Goal: Complete application form: Complete application form

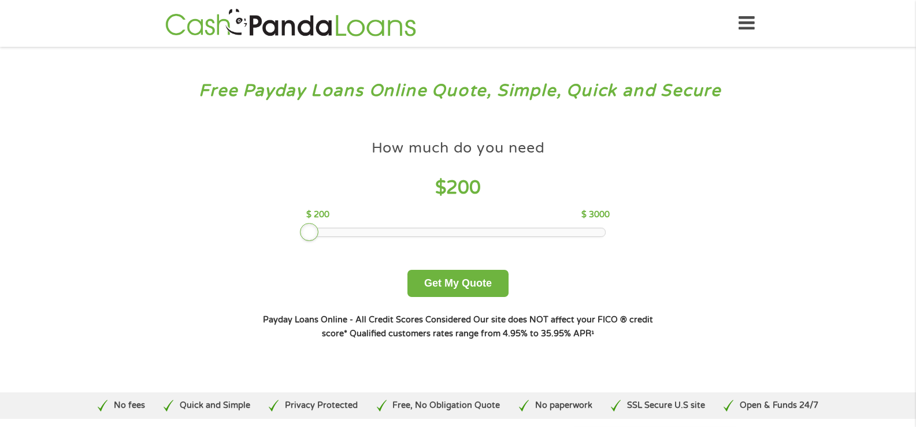
drag, startPoint x: 381, startPoint y: 233, endPoint x: 303, endPoint y: 235, distance: 78.0
click at [303, 235] on div at bounding box center [309, 232] width 18 height 18
click at [459, 282] on button "Get My Quote" at bounding box center [457, 283] width 101 height 27
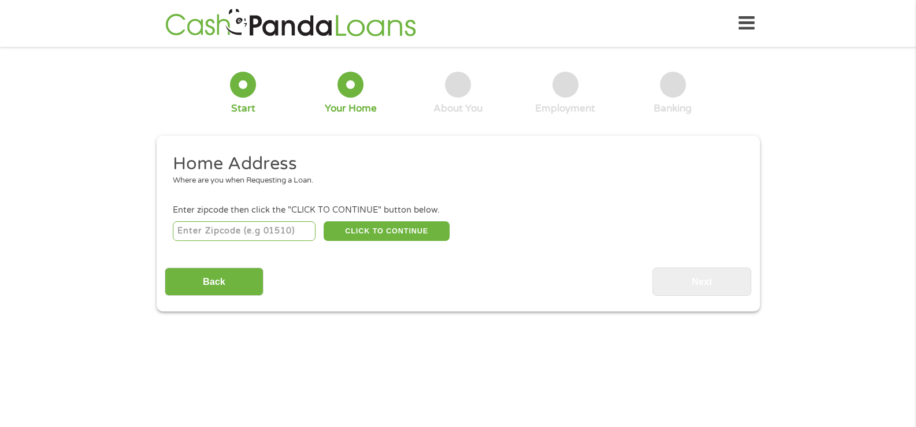
click at [253, 233] on input "number" at bounding box center [244, 231] width 143 height 20
type input "77995"
select select "[US_STATE]"
click at [369, 232] on button "CLICK TO CONTINUE" at bounding box center [387, 231] width 126 height 20
type input "77995"
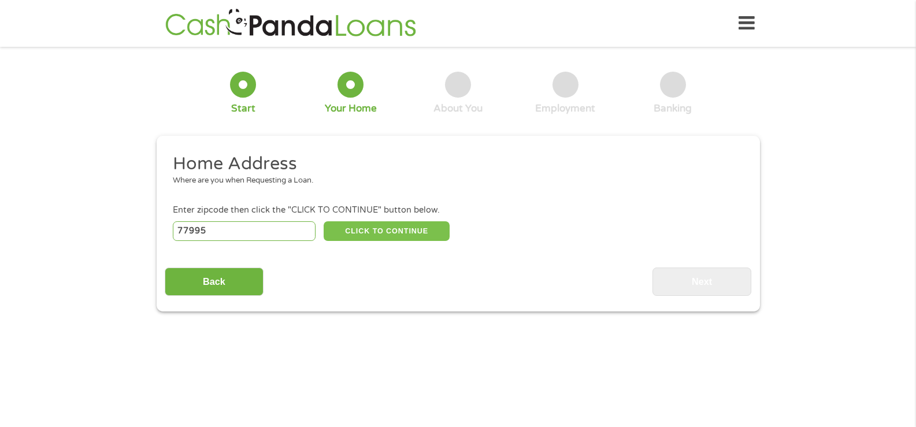
type input "Yoakum"
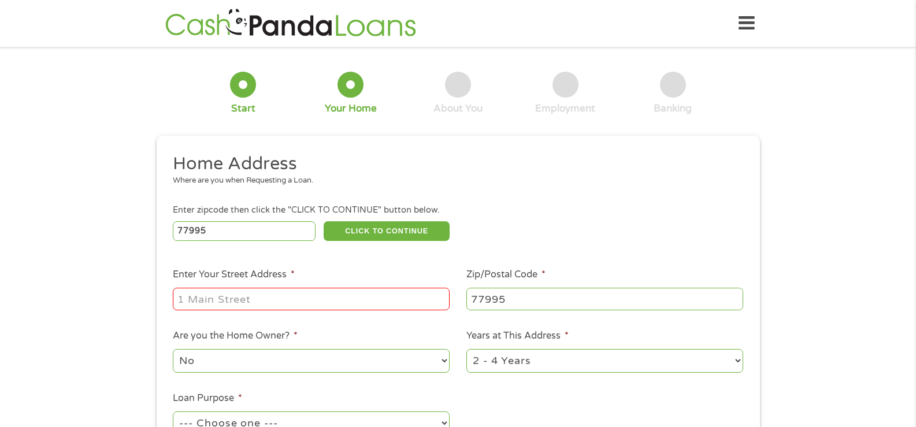
click at [326, 301] on input "Enter Your Street Address *" at bounding box center [311, 299] width 277 height 22
type input "105 ellen may rd"
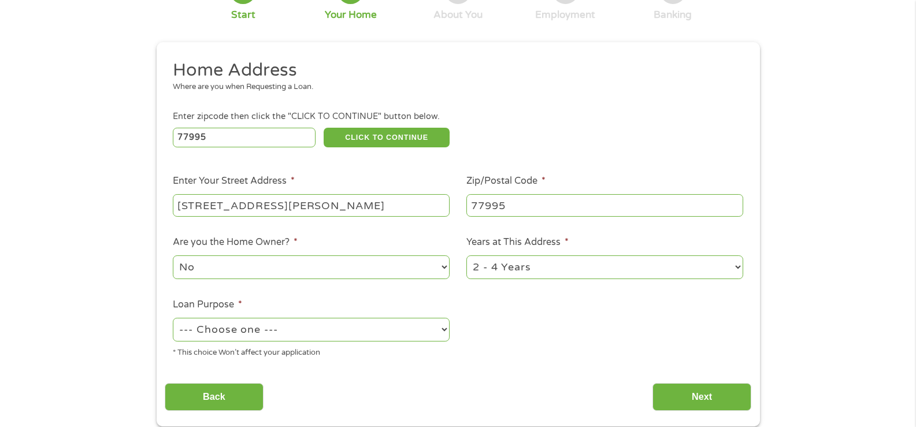
scroll to position [116, 0]
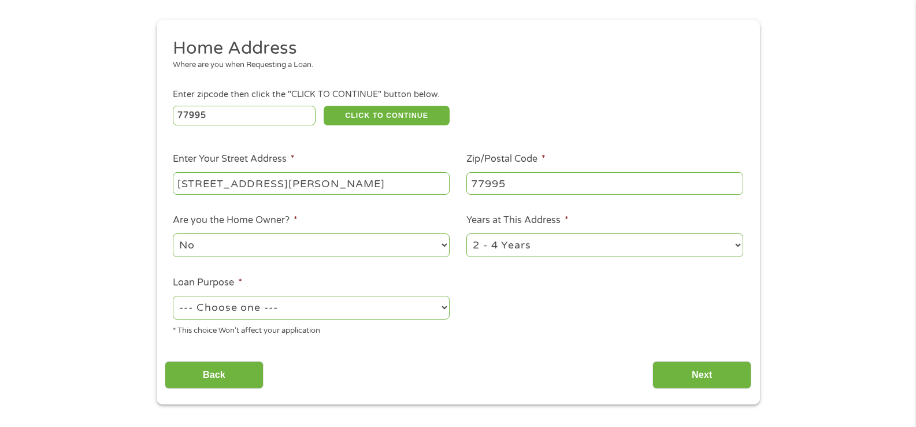
click at [586, 248] on select "1 Year or less 1 - 2 Years 2 - 4 Years Over 4 Years" at bounding box center [604, 245] width 277 height 24
select select "60months"
click at [466, 233] on select "1 Year or less 1 - 2 Years 2 - 4 Years Over 4 Years" at bounding box center [604, 245] width 277 height 24
click at [411, 312] on select "--- Choose one --- Pay Bills Debt Consolidation Home Improvement Major Purchase…" at bounding box center [311, 308] width 277 height 24
select select "paybills"
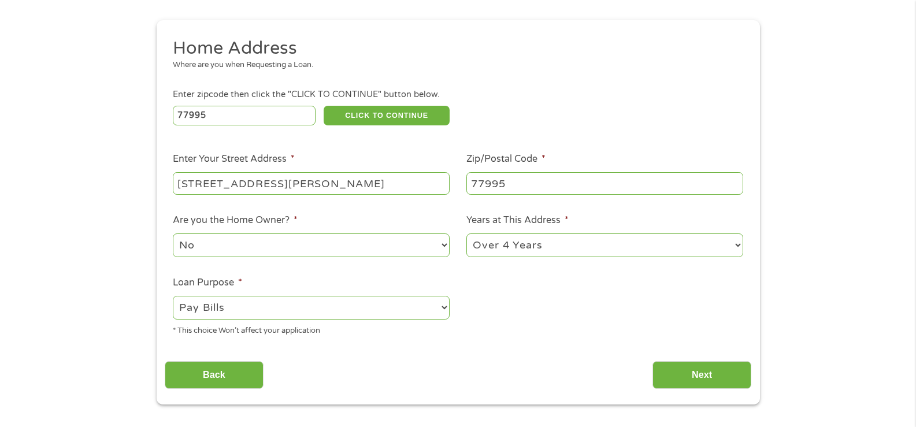
click at [173, 296] on select "--- Choose one --- Pay Bills Debt Consolidation Home Improvement Major Purchase…" at bounding box center [311, 308] width 277 height 24
click at [695, 373] on input "Next" at bounding box center [702, 375] width 99 height 28
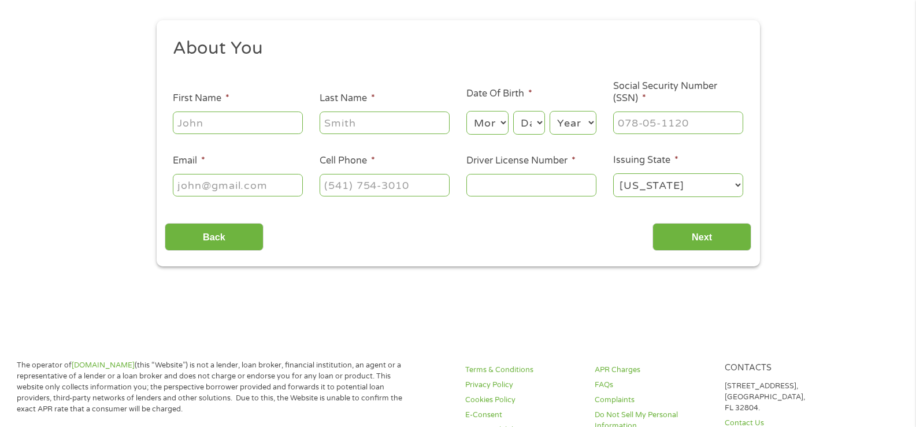
scroll to position [0, 0]
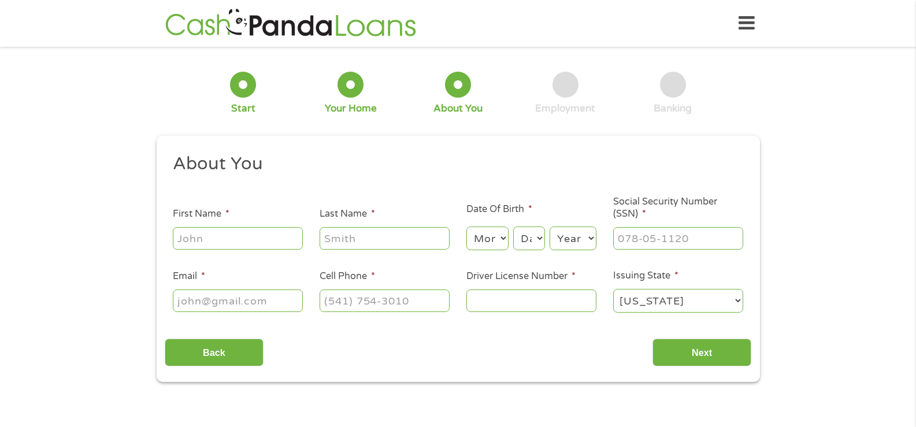
click at [267, 240] on input "First Name *" at bounding box center [238, 238] width 130 height 22
type input "diane"
type input "cuellar"
type input "dianecuellar1968@gmail.com"
click at [416, 298] on input "(361) 676-9574" at bounding box center [385, 301] width 130 height 22
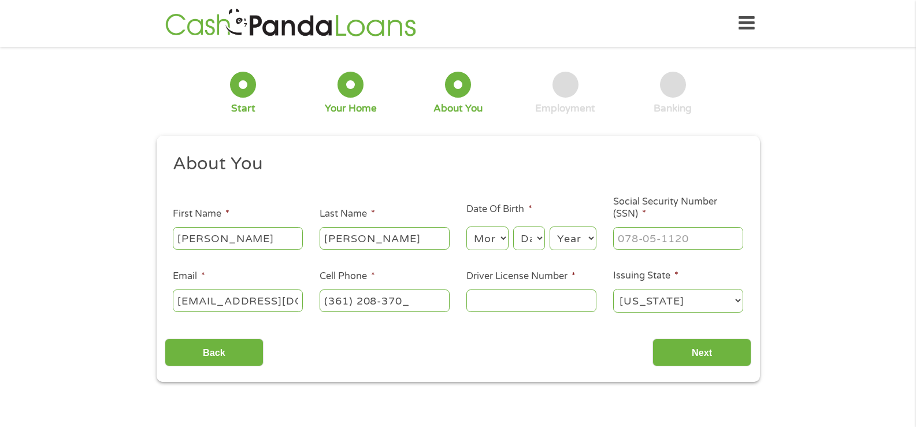
type input "(361) 208-3708"
click at [531, 301] on input "Driver License Number *" at bounding box center [531, 301] width 130 height 22
click at [530, 299] on input "Driver License Number *" at bounding box center [531, 301] width 130 height 22
type input "37862448"
click at [688, 239] on input "___-__-____" at bounding box center [678, 238] width 130 height 22
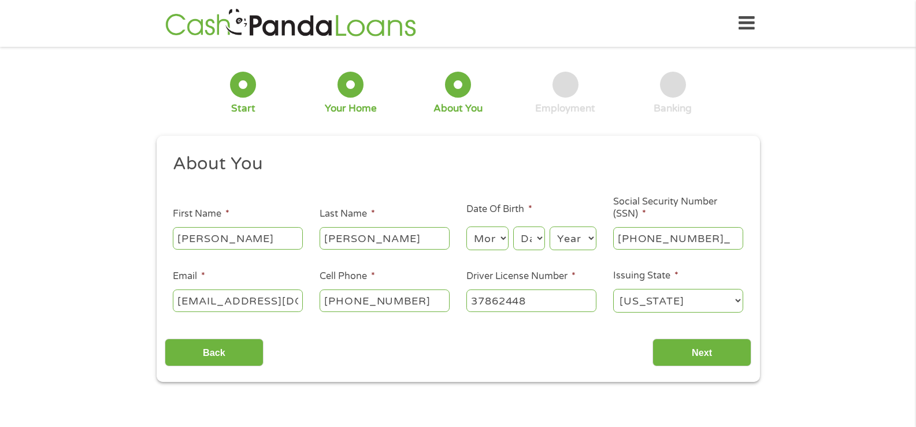
type input "429-49-9949"
click at [714, 357] on input "Next" at bounding box center [702, 353] width 99 height 28
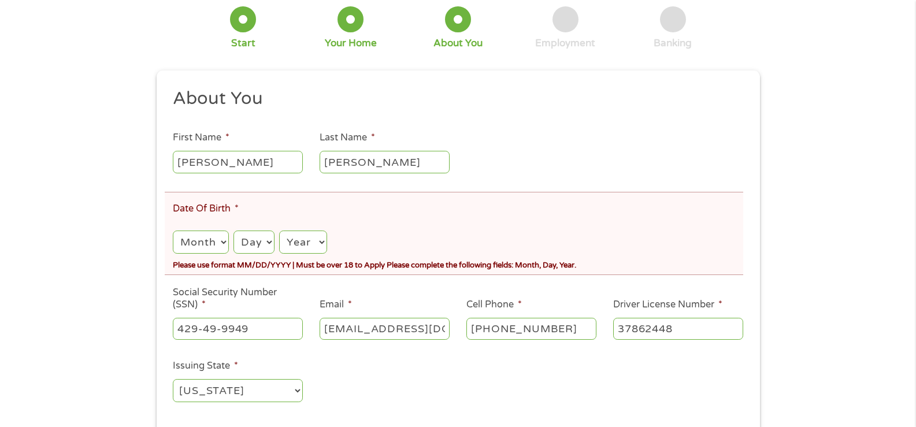
scroll to position [116, 0]
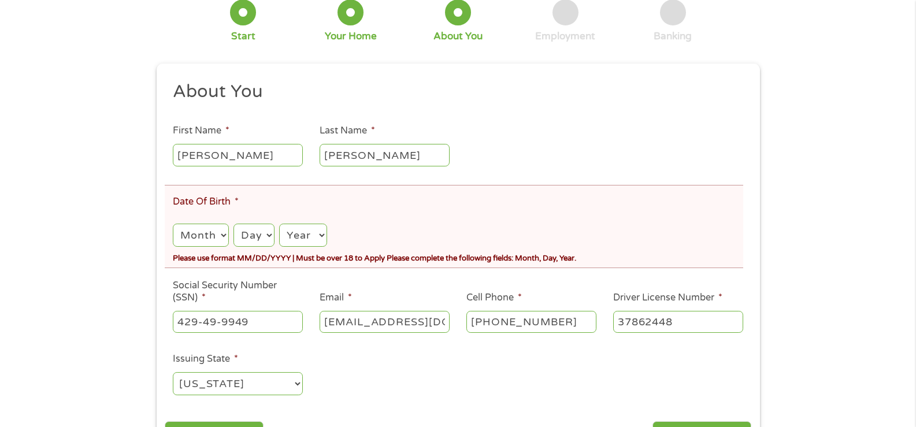
click at [209, 233] on select "Month 1 2 3 4 5 6 7 8 9 10 11 12" at bounding box center [200, 236] width 55 height 24
select select "4"
click at [173, 224] on select "Month 1 2 3 4 5 6 7 8 9 10 11 12" at bounding box center [200, 236] width 55 height 24
click at [254, 240] on select "Day 1 2 3 4 5 6 7 8 9 10 11 12 13 14 15 16 17 18 19 20 21 22 23 24 25 26 27 28 …" at bounding box center [253, 236] width 41 height 24
select select "20"
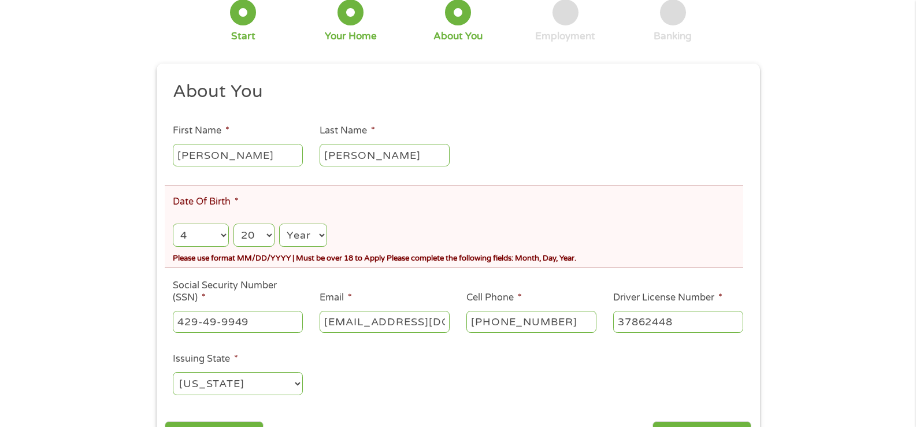
click at [233, 224] on select "Day 1 2 3 4 5 6 7 8 9 10 11 12 13 14 15 16 17 18 19 20 21 22 23 24 25 26 27 28 …" at bounding box center [253, 236] width 41 height 24
click at [316, 234] on select "Year 2007 2006 2005 2004 2003 2002 2001 2000 1999 1998 1997 1996 1995 1994 1993…" at bounding box center [302, 236] width 47 height 24
select select "1968"
click at [279, 224] on select "Year 2007 2006 2005 2004 2003 2002 2001 2000 1999 1998 1997 1996 1995 1994 1993…" at bounding box center [302, 236] width 47 height 24
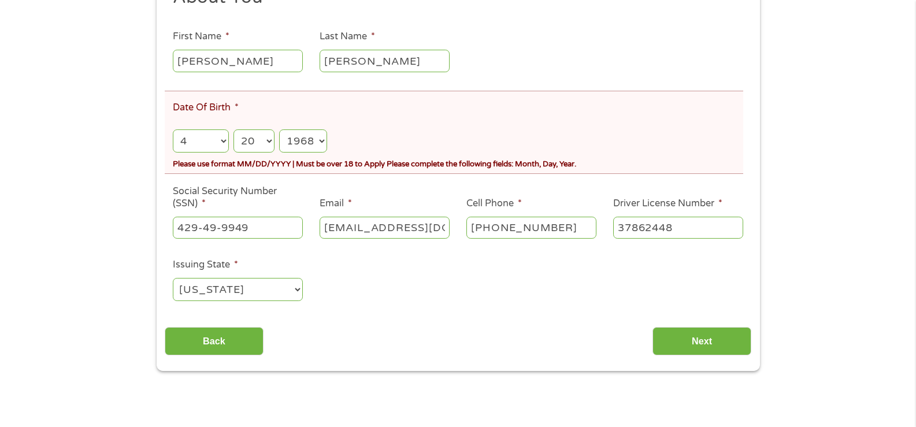
scroll to position [231, 0]
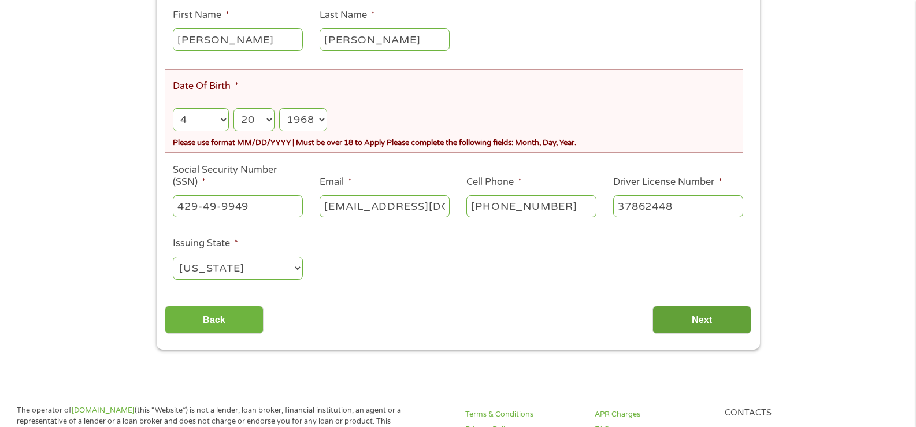
click at [692, 313] on input "Next" at bounding box center [702, 320] width 99 height 28
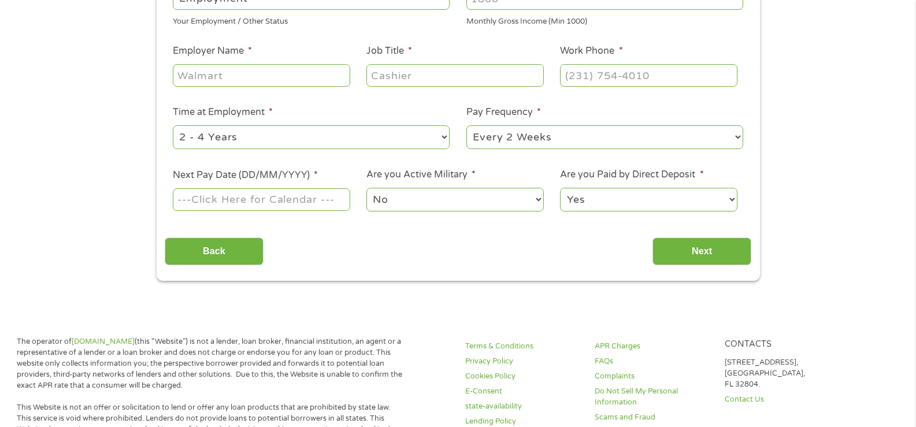
scroll to position [0, 0]
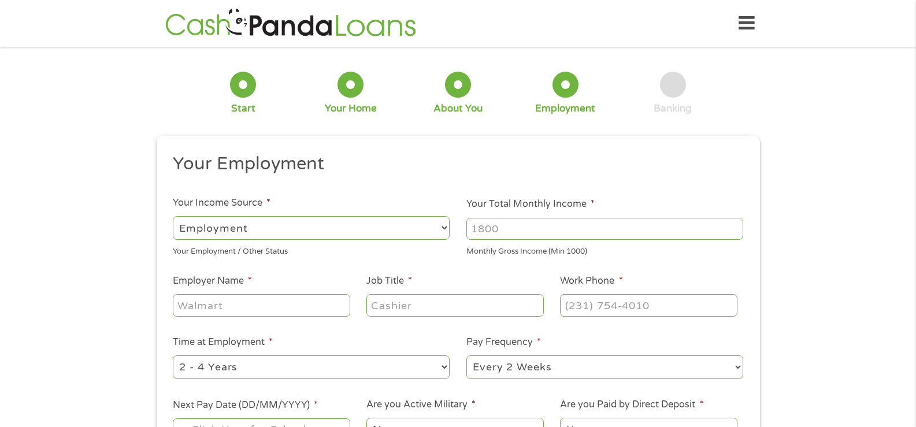
click at [417, 225] on select "--- Choose one --- Employment Self Employed Benefits" at bounding box center [311, 228] width 277 height 24
select select "benefits"
click at [173, 216] on select "--- Choose one --- Employment Self Employed Benefits" at bounding box center [311, 228] width 277 height 24
type input "Other"
type input "(361) 208-3708"
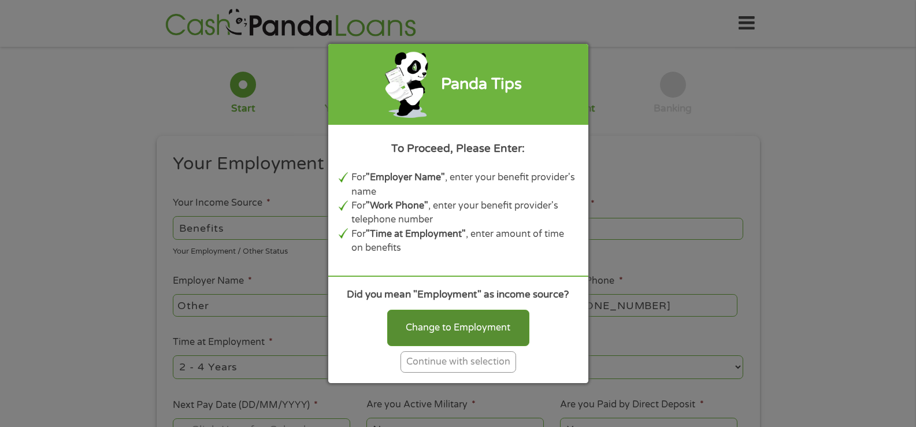
click at [471, 331] on div "Change to Employment" at bounding box center [458, 328] width 142 height 36
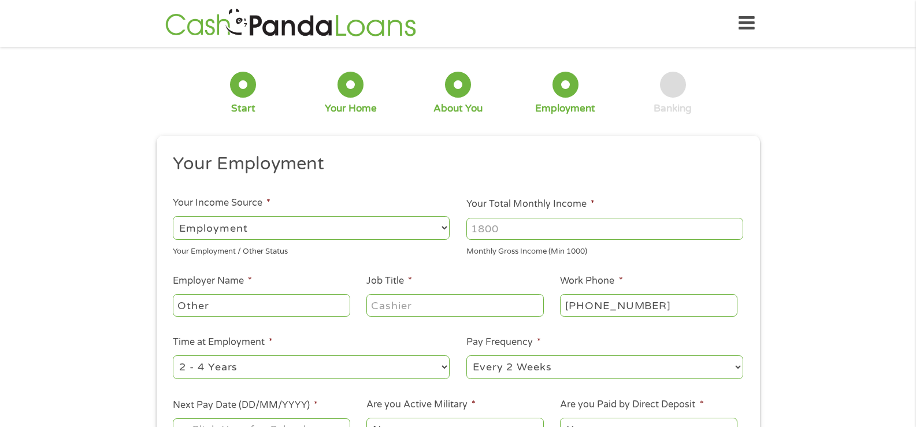
click at [341, 228] on select "--- Choose one --- Employment Self Employed Benefits" at bounding box center [311, 228] width 277 height 24
select select "selfEmployed"
click at [173, 216] on select "--- Choose one --- Employment Self Employed Benefits" at bounding box center [311, 228] width 277 height 24
click at [519, 228] on input "Your Total Monthly Income *" at bounding box center [604, 229] width 277 height 22
type input "100"
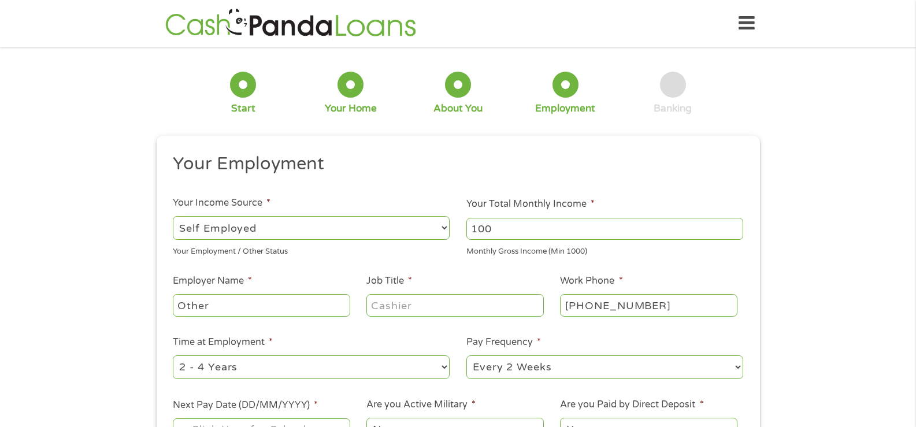
click at [458, 306] on input "Job Title *" at bounding box center [454, 305] width 177 height 22
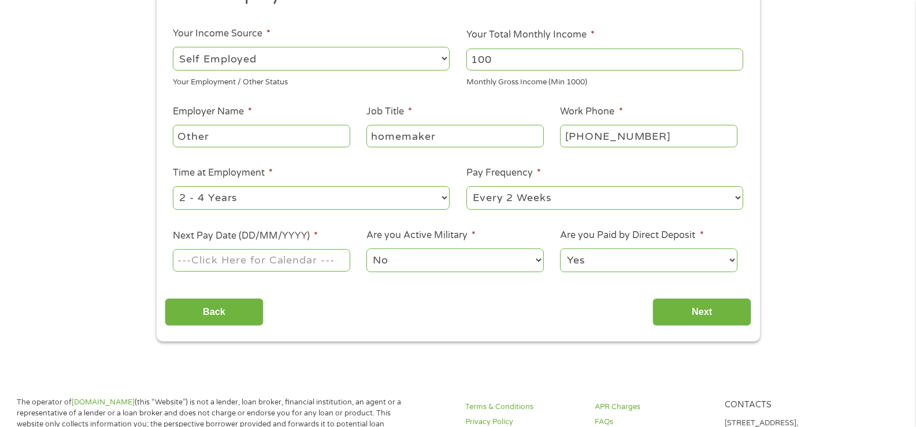
scroll to position [173, 0]
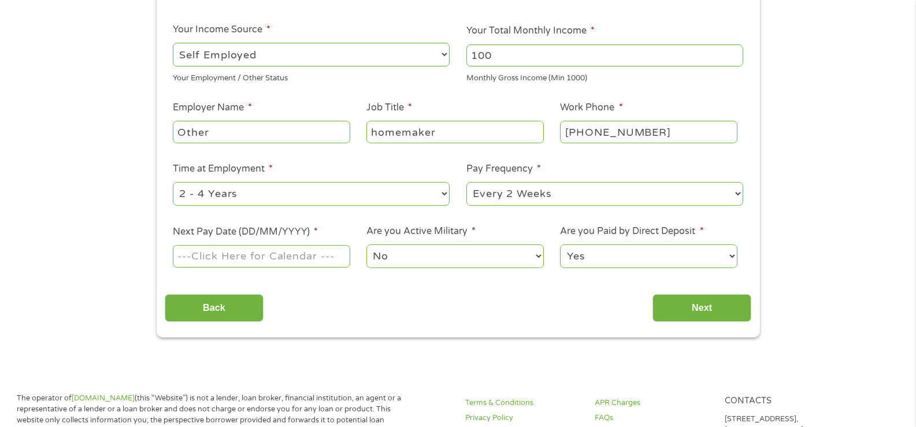
type input "homemaker"
click at [614, 194] on select "--- Choose one --- Every 2 Weeks Every Week Monthly Semi-Monthly" at bounding box center [604, 194] width 277 height 24
select select "monthly"
click at [466, 182] on select "--- Choose one --- Every 2 Weeks Every Week Monthly Semi-Monthly" at bounding box center [604, 194] width 277 height 24
click at [298, 259] on input "Next Pay Date (DD/MM/YYYY) *" at bounding box center [261, 256] width 177 height 22
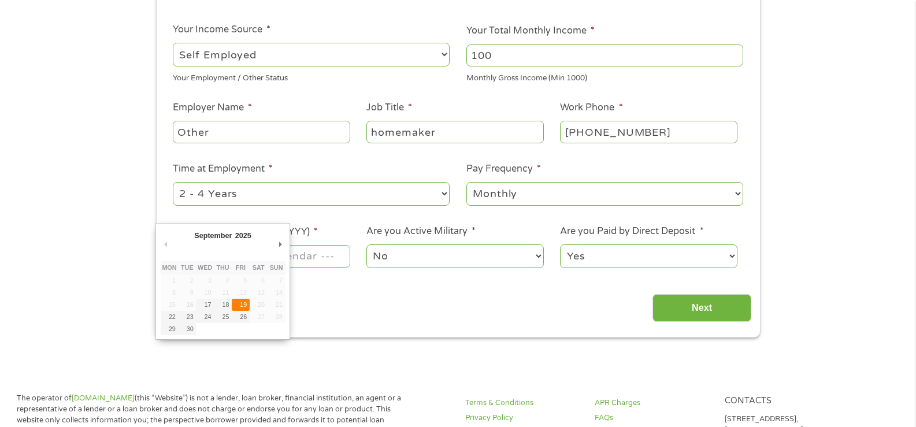
type input "19/09/2025"
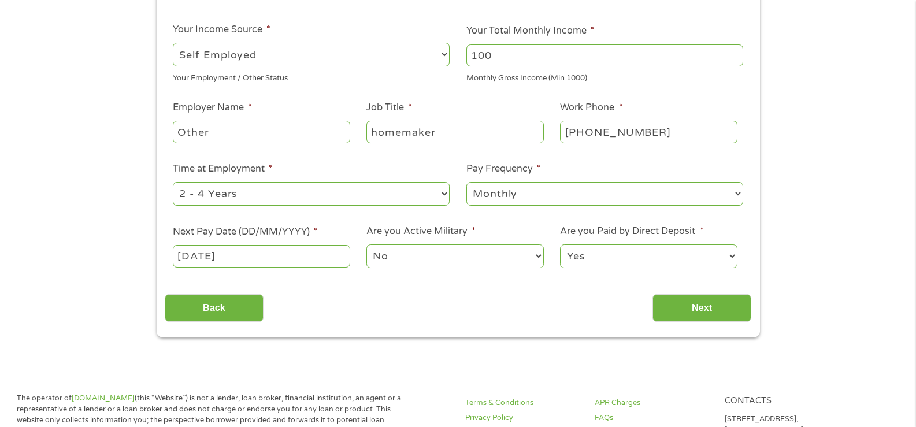
click at [636, 257] on select "Yes No" at bounding box center [648, 256] width 177 height 24
select select "0"
click at [560, 244] on select "Yes No" at bounding box center [648, 256] width 177 height 24
click at [691, 302] on input "Next" at bounding box center [702, 308] width 99 height 28
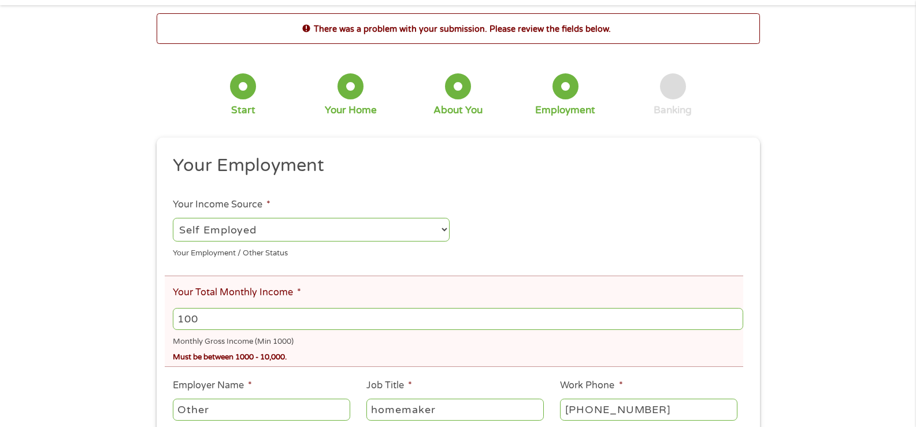
scroll to position [0, 0]
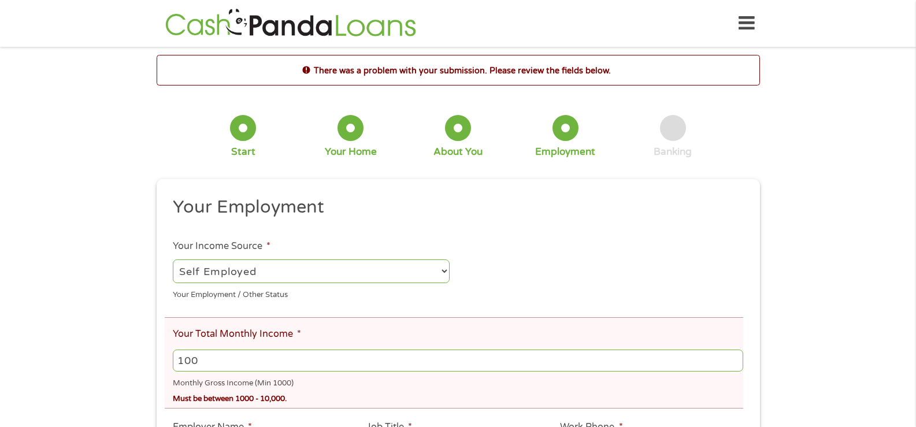
click at [230, 361] on input "100" at bounding box center [458, 361] width 570 height 22
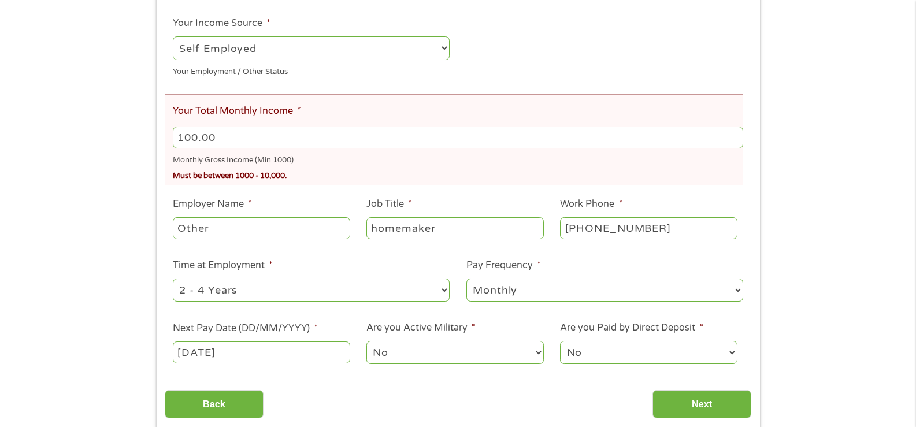
scroll to position [289, 0]
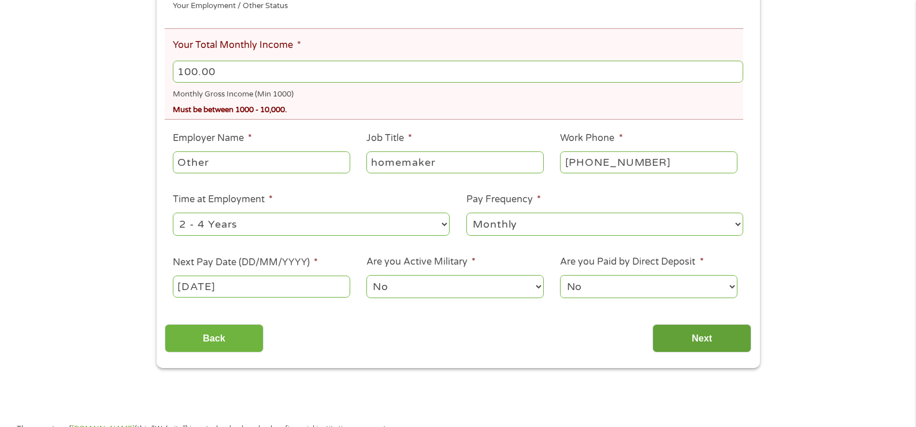
type input "100.00"
click at [707, 345] on input "Next" at bounding box center [702, 338] width 99 height 28
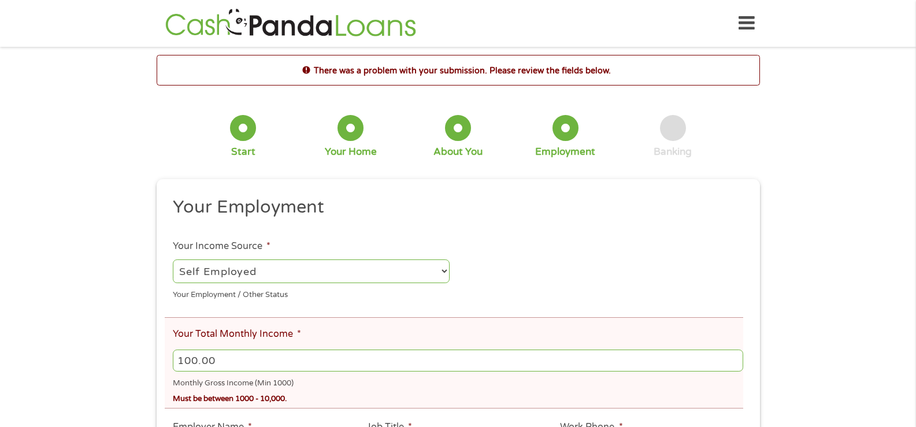
scroll to position [5, 5]
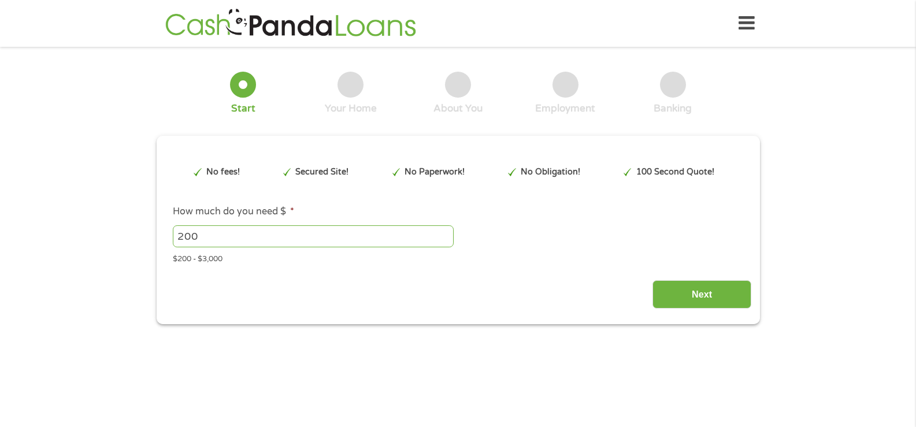
type input "CjwKCAjwlaTGBhANEiwAoRgXBcWhHK9ELOnDJBMXzxlLb5zgPCoUO8-t0F7ynqFv1xlOSGUrQ6zELxo…"
